Goal: Use online tool/utility: Utilize a website feature to perform a specific function

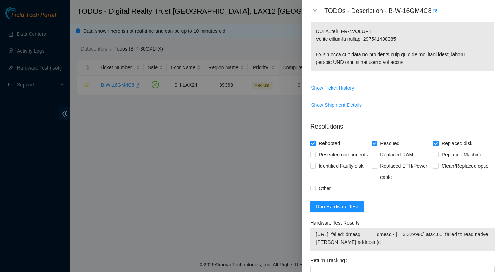
scroll to position [538, 0]
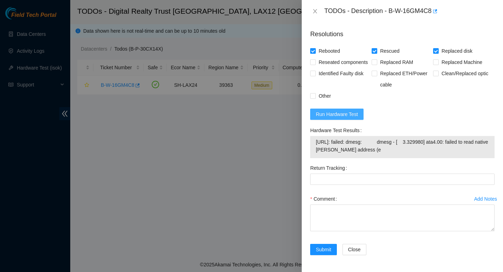
click at [346, 114] on span "Run Hardware Test" at bounding box center [337, 114] width 42 height 8
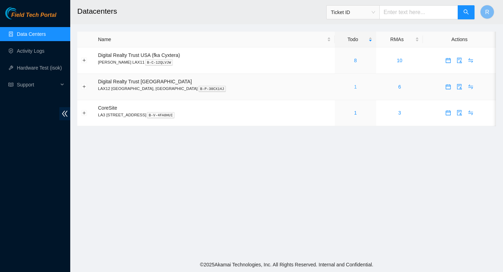
click at [354, 86] on link "1" at bounding box center [355, 87] width 3 height 6
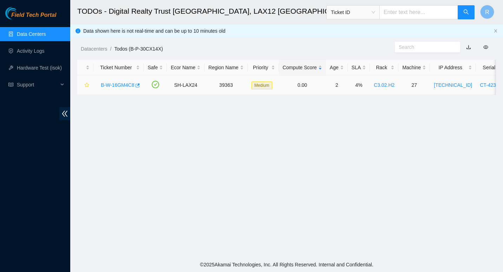
click at [119, 81] on div "B-W-16GM4C8" at bounding box center [118, 84] width 43 height 11
click at [122, 86] on link "B-W-16GM4C8" at bounding box center [117, 85] width 33 height 6
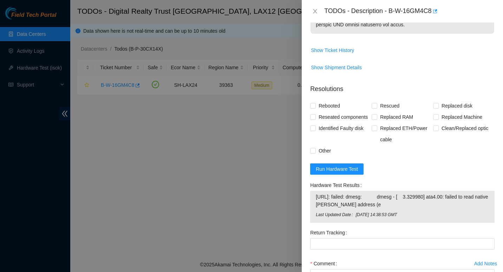
scroll to position [484, 0]
click at [353, 168] on span "Run Hardware Test" at bounding box center [337, 169] width 42 height 8
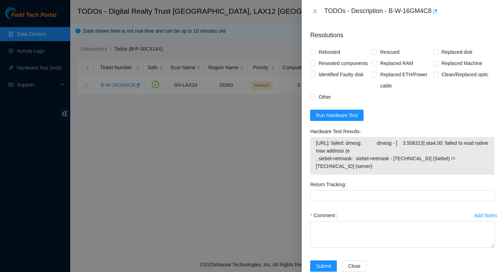
scroll to position [537, 0]
click at [352, 118] on span "Run Hardware Test" at bounding box center [337, 115] width 42 height 8
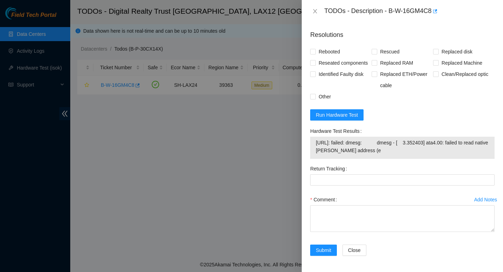
click at [466, 14] on div "TODOs - Description - B-W-16GM4C8" at bounding box center [410, 11] width 171 height 11
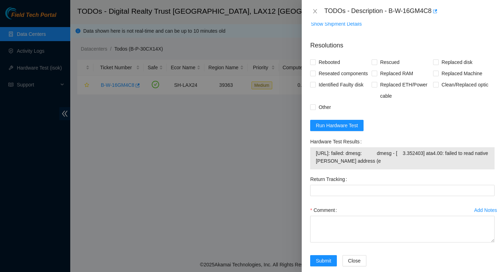
scroll to position [538, 0]
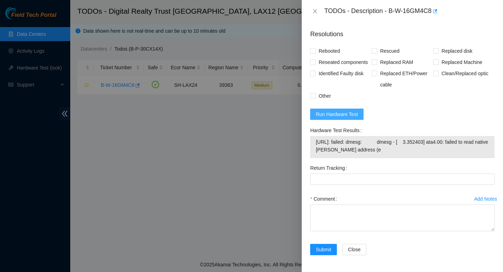
click at [343, 109] on button "Run Hardware Test" at bounding box center [336, 114] width 53 height 11
